Goal: Information Seeking & Learning: Check status

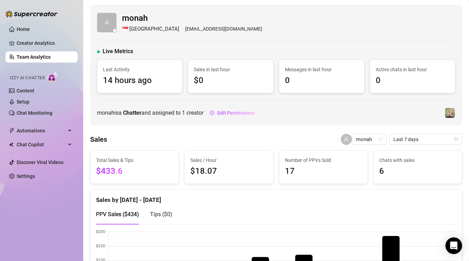
scroll to position [181, 0]
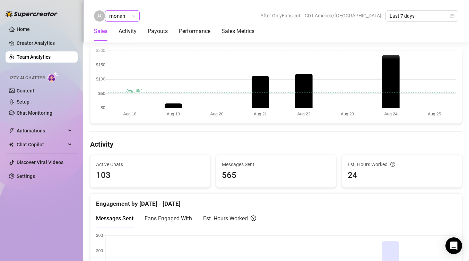
click at [135, 16] on span "monah" at bounding box center [122, 16] width 26 height 10
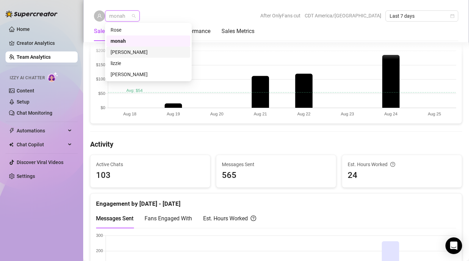
click at [119, 52] on div "[PERSON_NAME]" at bounding box center [149, 52] width 76 height 8
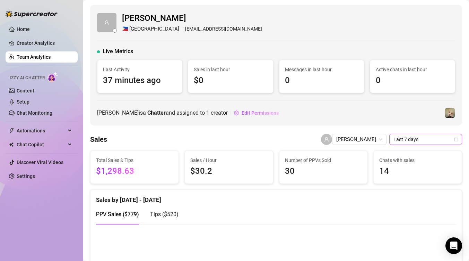
click at [405, 140] on span "Last 7 days" at bounding box center [426, 139] width 65 height 10
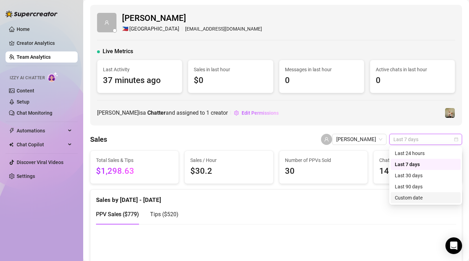
click at [415, 199] on div "Custom date" at bounding box center [426, 198] width 62 height 8
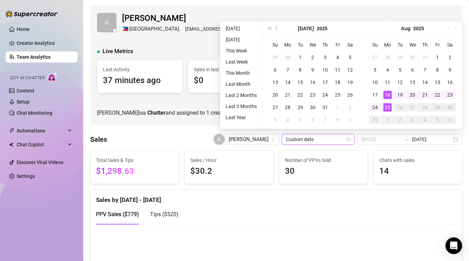
type input "[DATE]"
click at [390, 91] on div "18" at bounding box center [388, 95] width 8 height 8
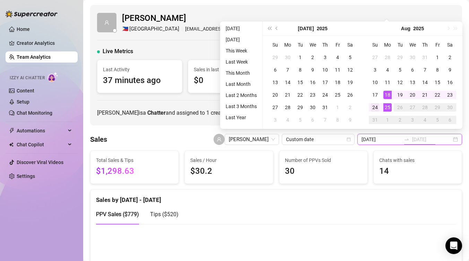
type input "[DATE]"
click at [378, 106] on div "24" at bounding box center [375, 107] width 8 height 8
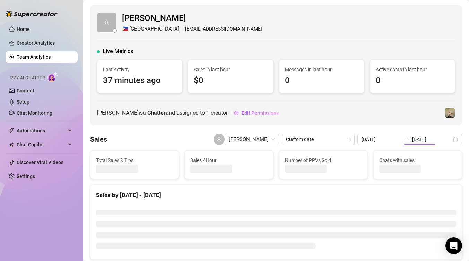
type input "[DATE]"
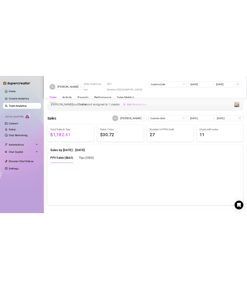
scroll to position [145, 0]
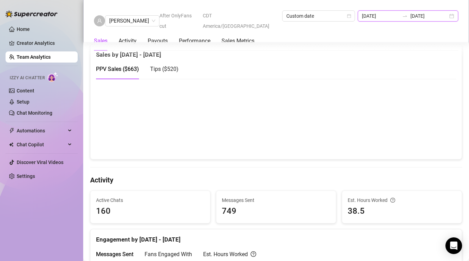
click at [397, 16] on input "[DATE]" at bounding box center [380, 16] width 37 height 8
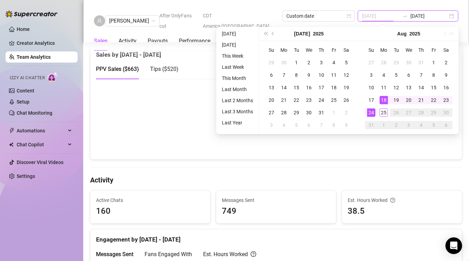
type input "[DATE]"
click at [384, 100] on div "18" at bounding box center [384, 100] width 8 height 8
type input "[DATE]"
click at [372, 113] on div "24" at bounding box center [371, 112] width 8 height 8
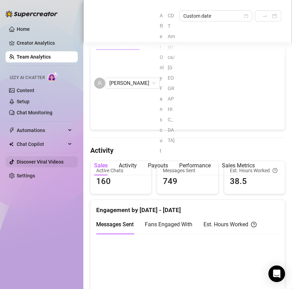
scroll to position [179, 0]
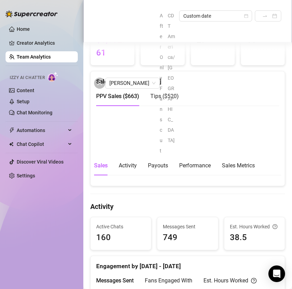
click at [144, 159] on canvas at bounding box center [187, 145] width 183 height 69
click at [171, 157] on canvas at bounding box center [187, 145] width 183 height 69
click at [218, 150] on canvas at bounding box center [187, 145] width 183 height 69
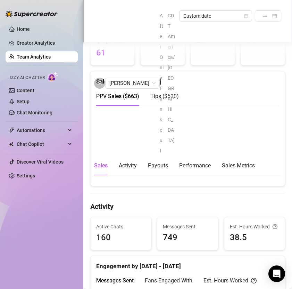
click at [243, 160] on canvas at bounding box center [187, 145] width 183 height 69
click at [167, 93] on span "Tips ( $520 )" at bounding box center [164, 96] width 28 height 7
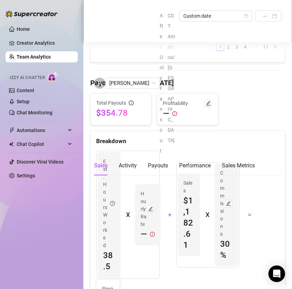
scroll to position [953, 0]
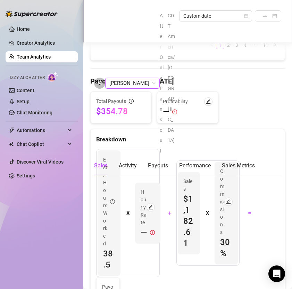
click at [134, 78] on span "[PERSON_NAME]" at bounding box center [132, 83] width 46 height 10
click at [136, 78] on div "[PERSON_NAME]" at bounding box center [132, 83] width 54 height 11
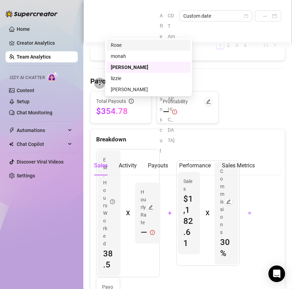
click at [128, 45] on div "Rose" at bounding box center [149, 45] width 76 height 8
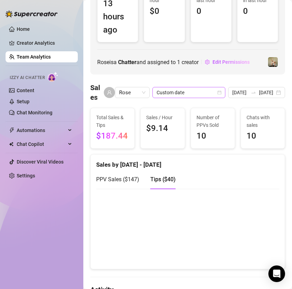
scroll to position [108, 0]
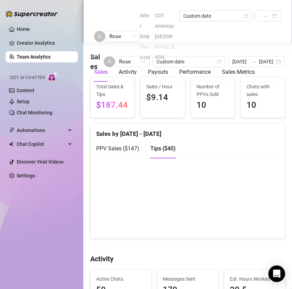
click at [127, 150] on span "PPV Sales ( $147 )" at bounding box center [117, 148] width 43 height 7
click at [164, 213] on canvas at bounding box center [187, 197] width 183 height 69
click at [163, 146] on span "Tips ( $40 )" at bounding box center [162, 148] width 25 height 7
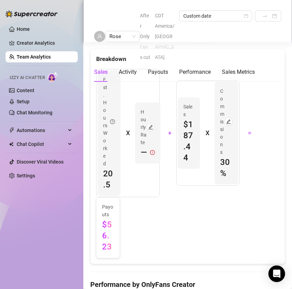
scroll to position [699, 0]
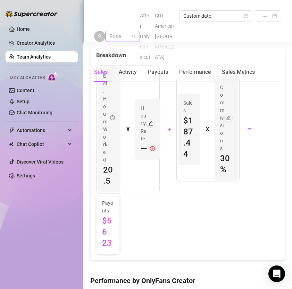
click at [133, 32] on span "Rose" at bounding box center [122, 36] width 26 height 10
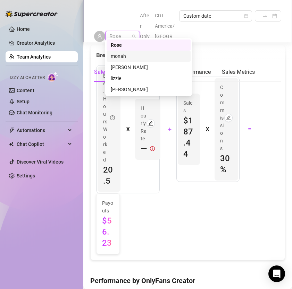
click at [132, 57] on div "monah" at bounding box center [149, 56] width 76 height 8
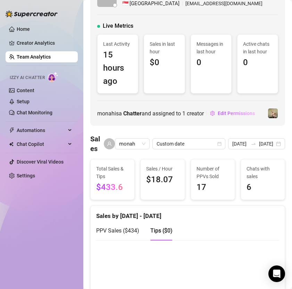
scroll to position [21, 0]
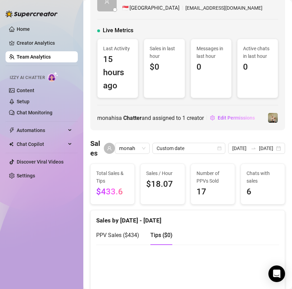
click at [128, 232] on span "PPV Sales ( $434 )" at bounding box center [117, 235] width 43 height 7
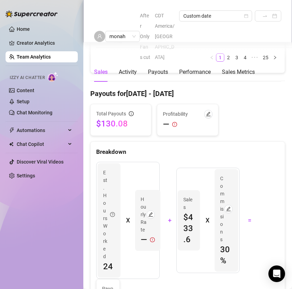
scroll to position [966, 0]
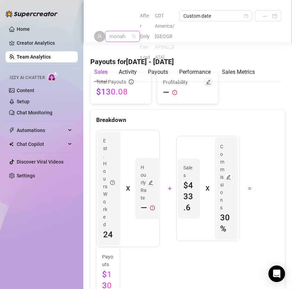
click at [133, 32] on span "monah" at bounding box center [122, 36] width 26 height 10
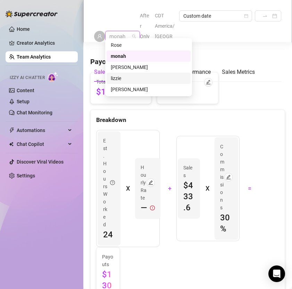
click at [124, 77] on div "lizzie" at bounding box center [149, 79] width 76 height 8
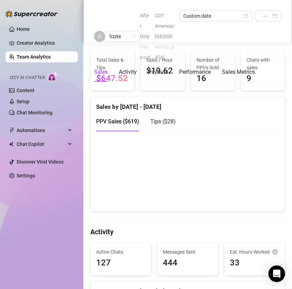
scroll to position [125, 0]
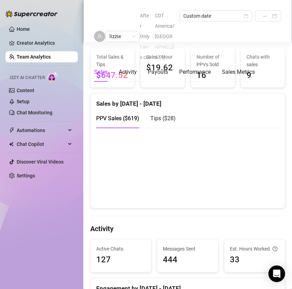
click at [108, 139] on canvas at bounding box center [187, 167] width 183 height 69
click at [118, 184] on canvas at bounding box center [187, 167] width 183 height 69
click at [195, 190] on canvas at bounding box center [187, 167] width 183 height 69
click at [218, 186] on canvas at bounding box center [187, 167] width 183 height 69
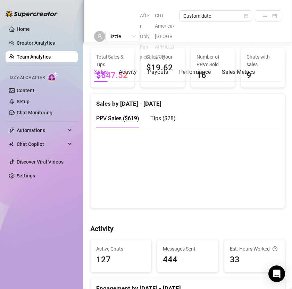
click at [163, 118] on span "Tips ( $28 )" at bounding box center [162, 118] width 25 height 7
click at [128, 124] on div "PPV Sales ( $619 )" at bounding box center [117, 119] width 43 height 20
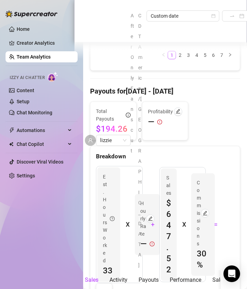
scroll to position [1029, 0]
